Goal: Complete application form: Complete application form

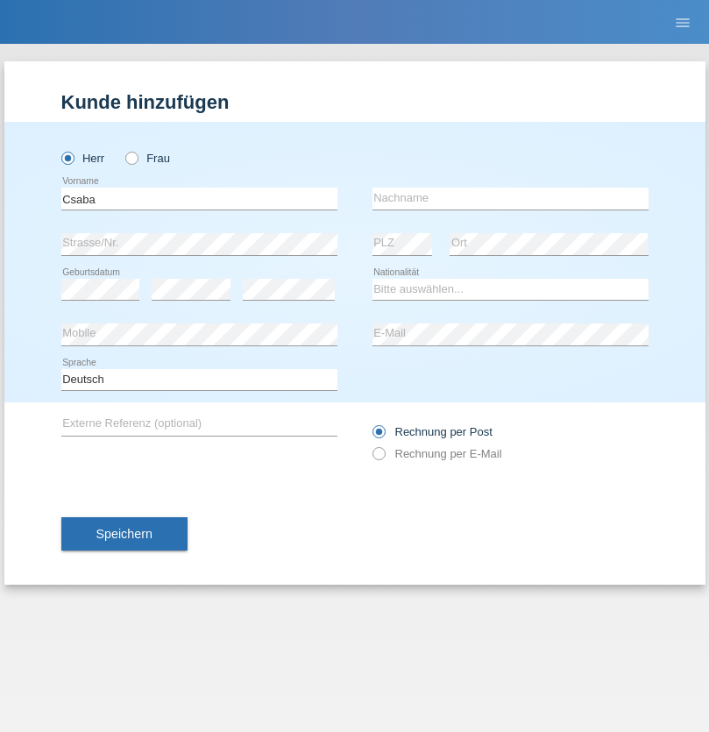
type input "Csaba"
click at [510, 198] on input "text" at bounding box center [511, 199] width 276 height 22
type input "Boros"
select select "CH"
radio input "true"
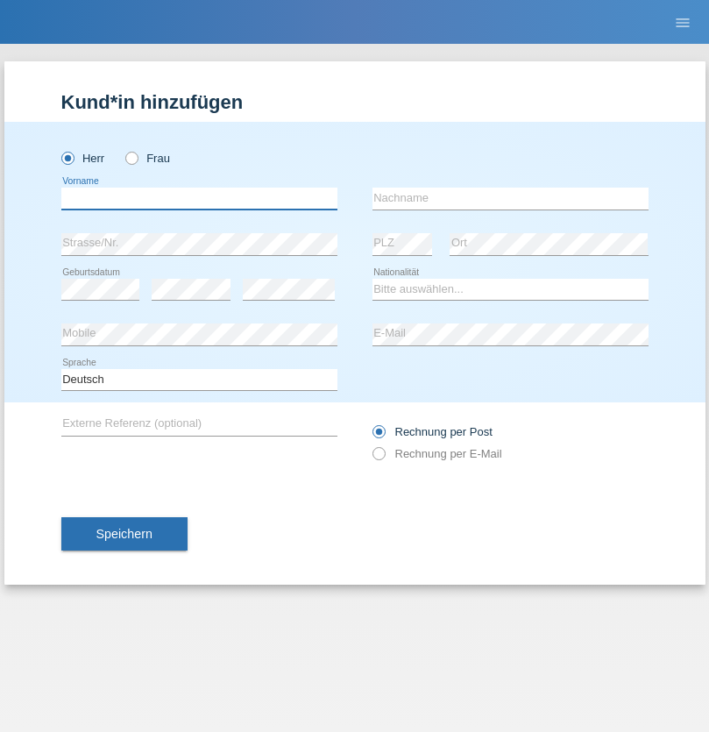
click at [199, 198] on input "text" at bounding box center [199, 199] width 276 height 22
type input "[PERSON_NAME]"
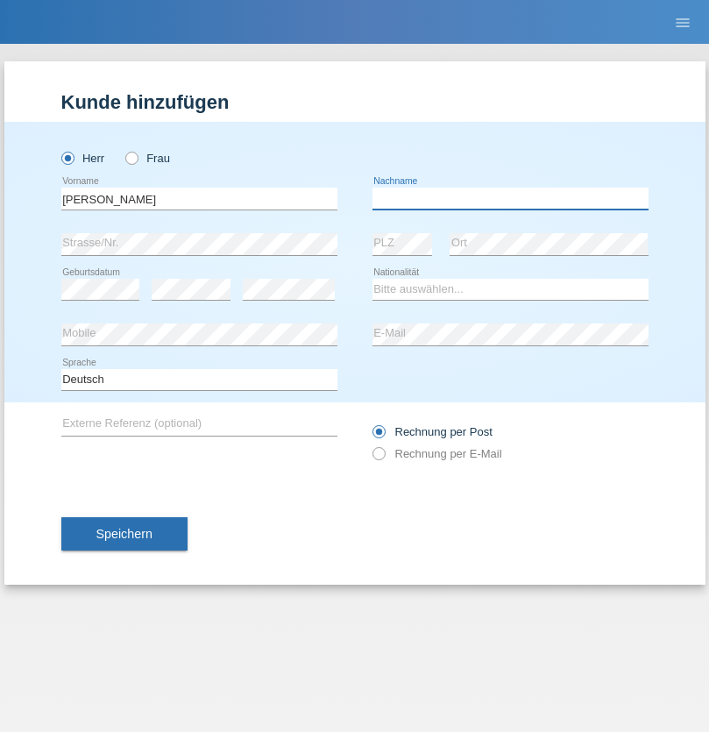
click at [510, 198] on input "text" at bounding box center [511, 199] width 276 height 22
type input "Rizzo"
select select "CH"
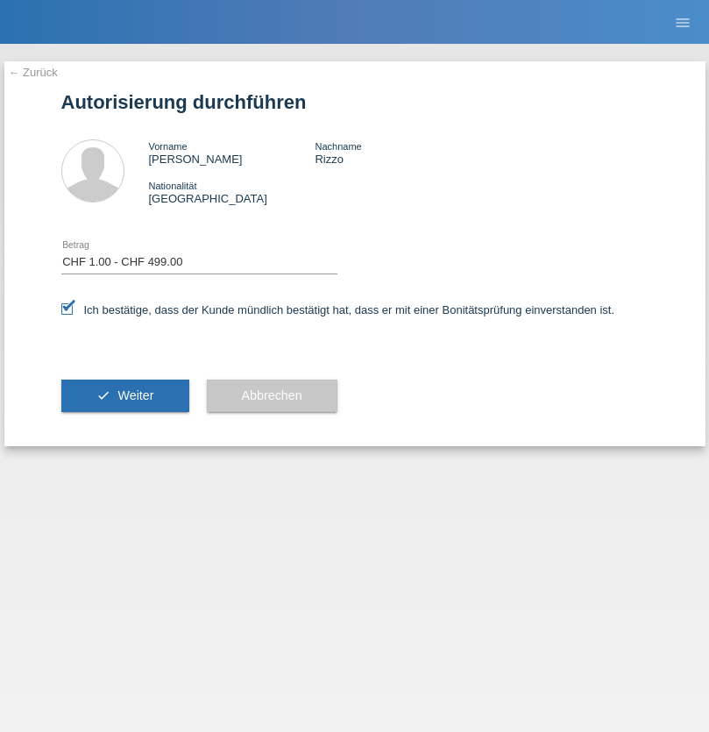
select select "1"
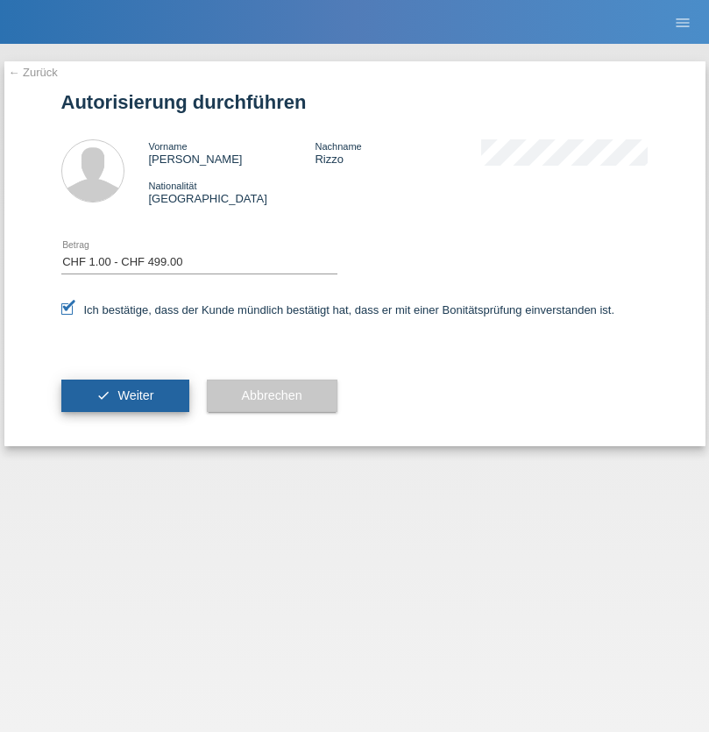
click at [124, 395] on span "Weiter" at bounding box center [135, 395] width 36 height 14
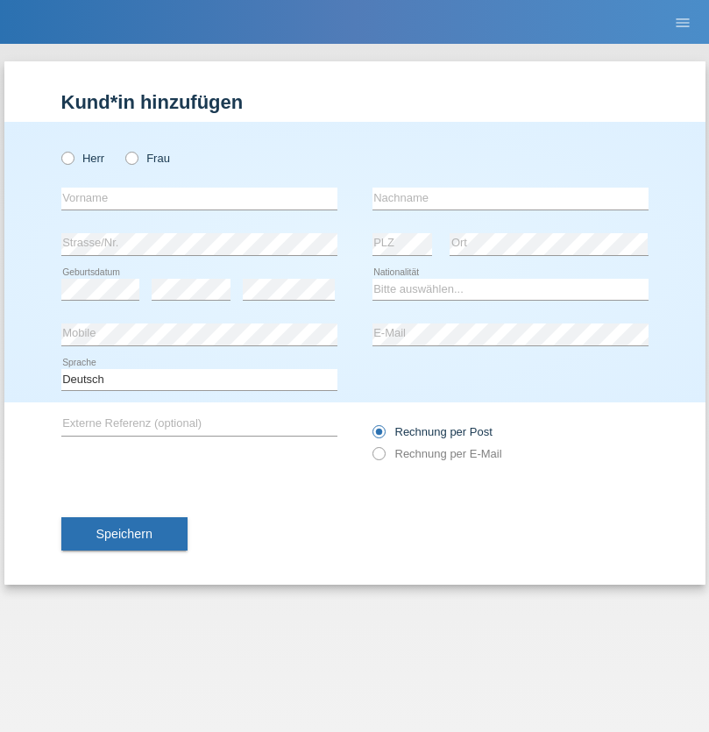
radio input "true"
click at [199, 198] on input "text" at bounding box center [199, 199] width 276 height 22
type input "Radouane"
click at [510, 198] on input "text" at bounding box center [511, 199] width 276 height 22
type input "Kemer"
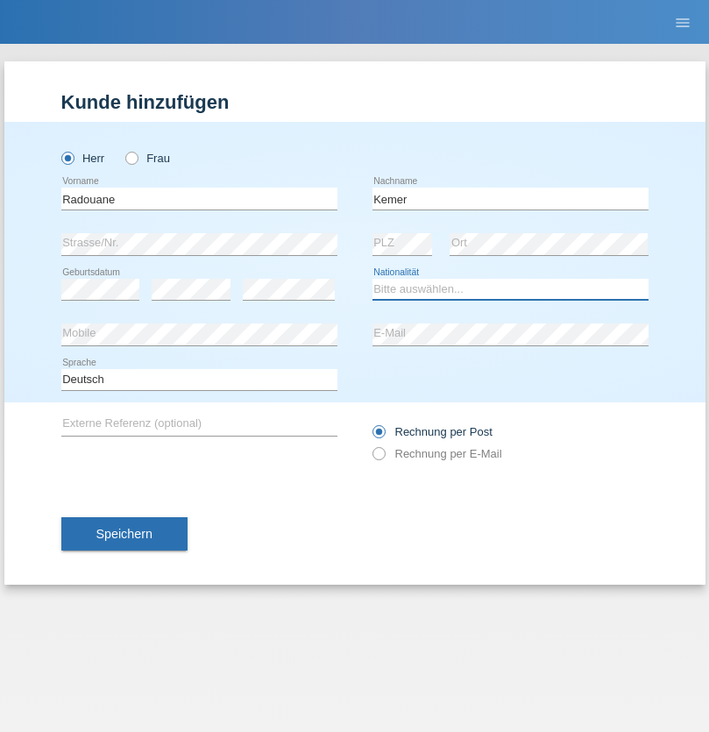
select select "FR"
select select "C"
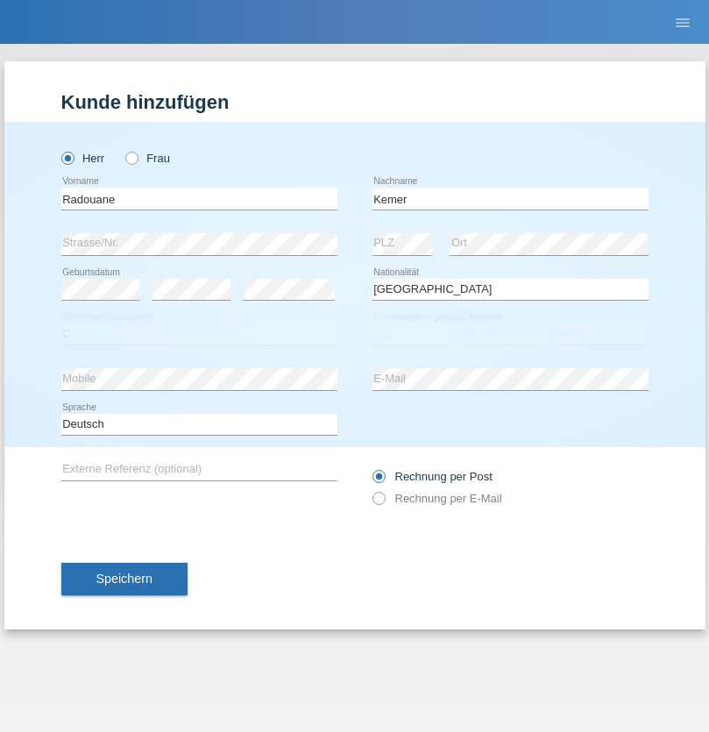
select select "17"
select select "11"
select select "2021"
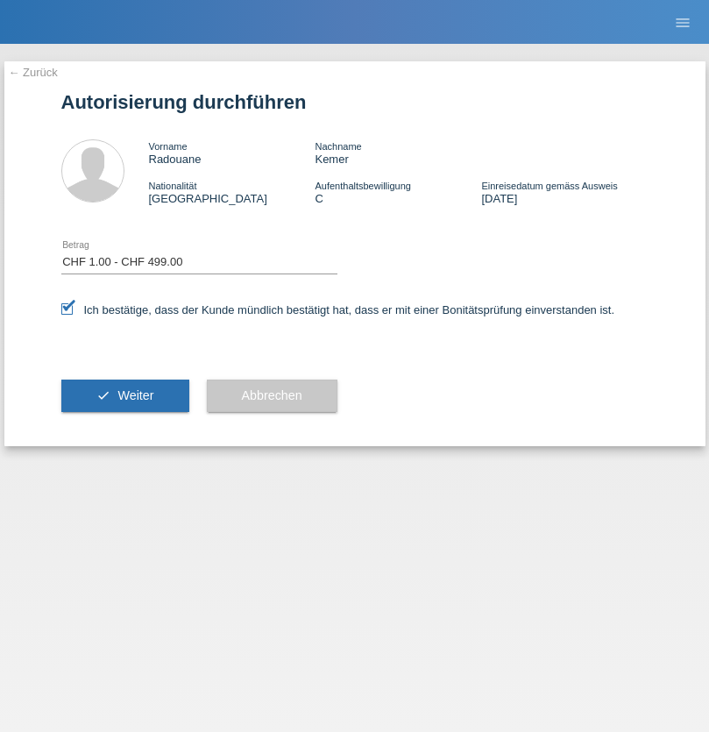
select select "1"
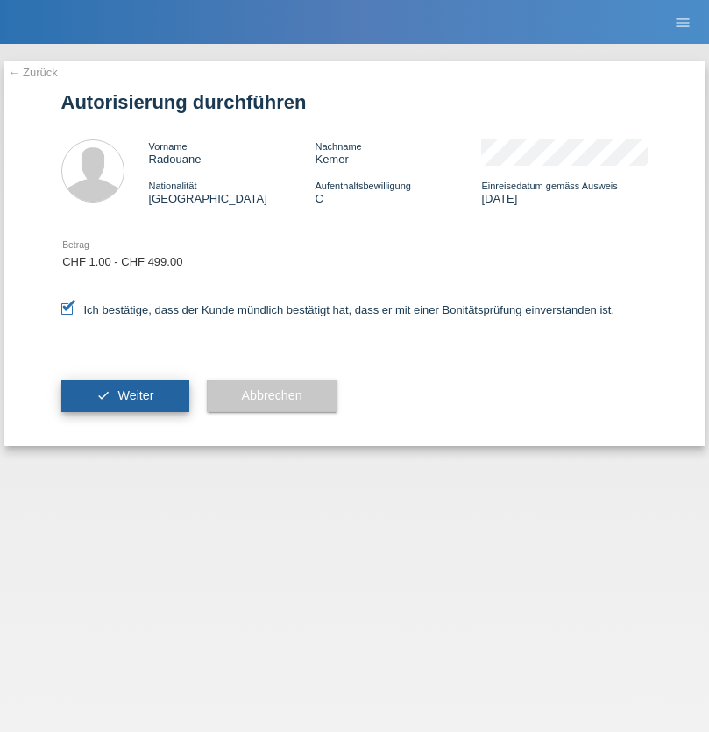
click at [124, 395] on span "Weiter" at bounding box center [135, 395] width 36 height 14
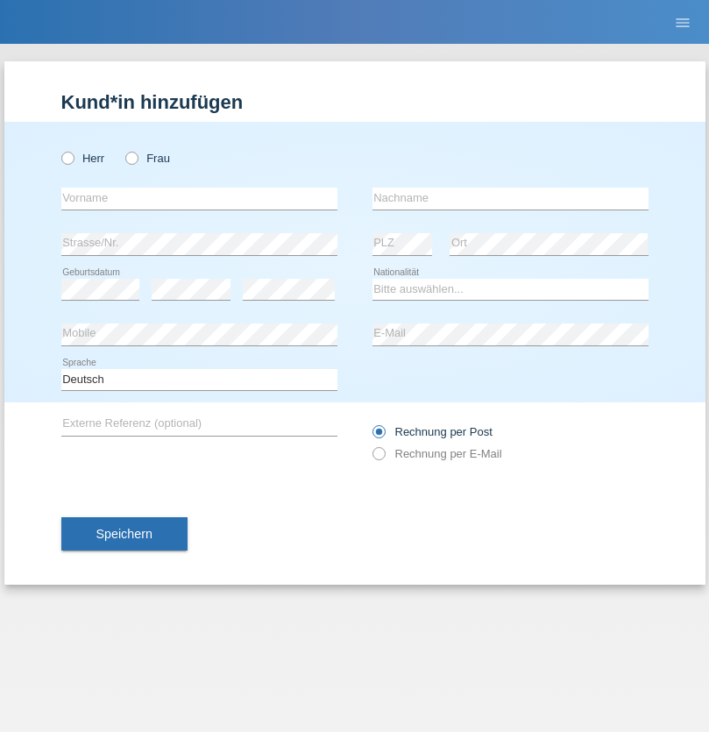
radio input "true"
click at [199, 198] on input "text" at bounding box center [199, 199] width 276 height 22
type input "[DEMOGRAPHIC_DATA]"
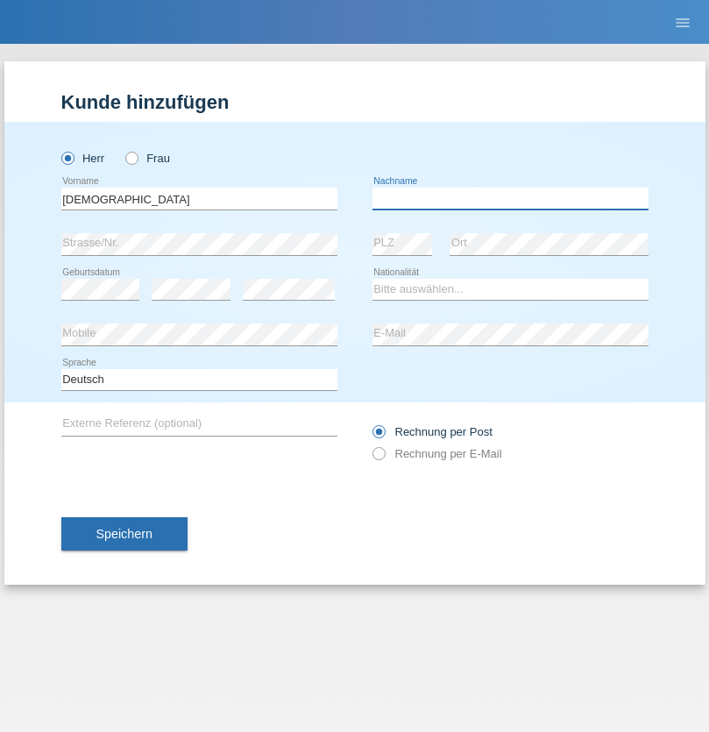
click at [510, 198] on input "text" at bounding box center [511, 199] width 276 height 22
type input "[PERSON_NAME]"
select select "CH"
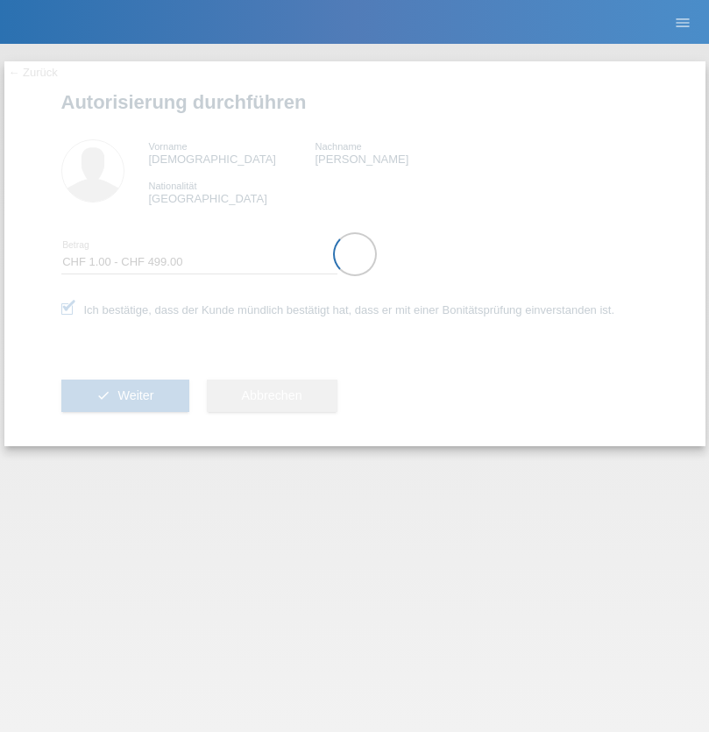
select select "1"
